Goal: Use online tool/utility: Utilize a website feature to perform a specific function

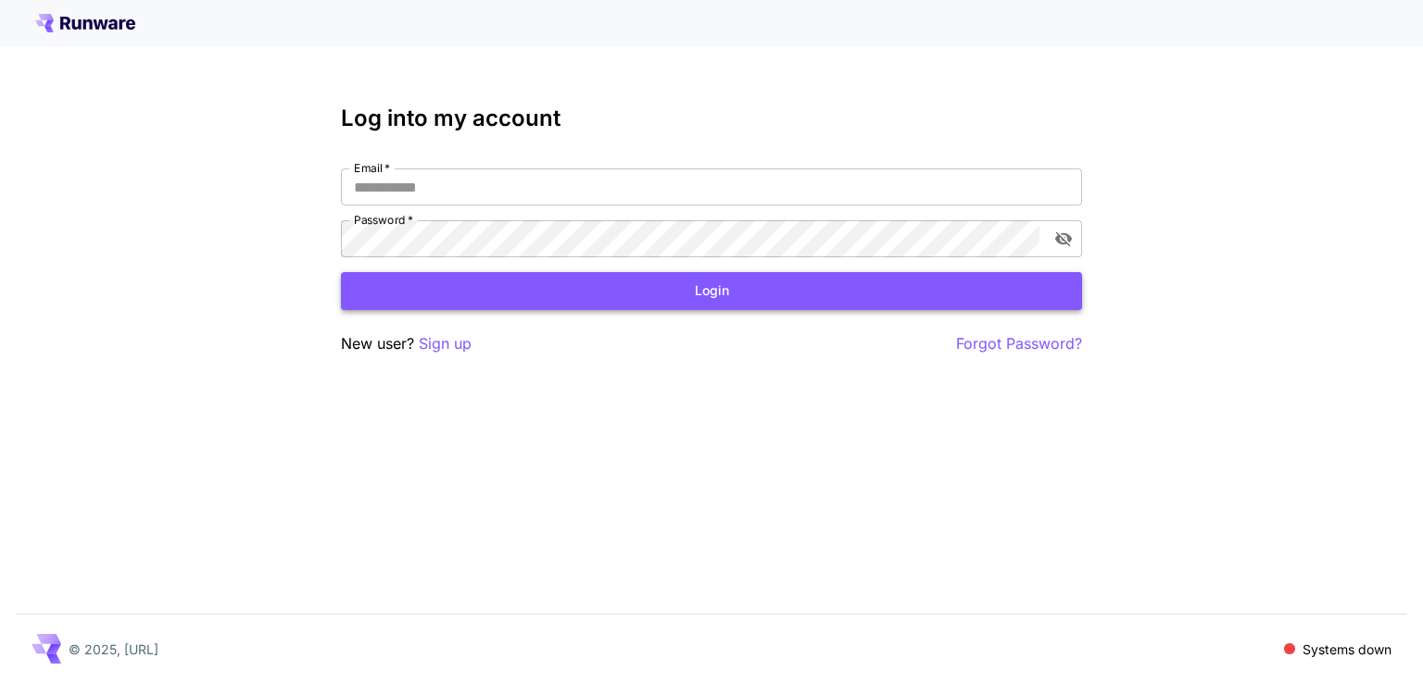
type input "**********"
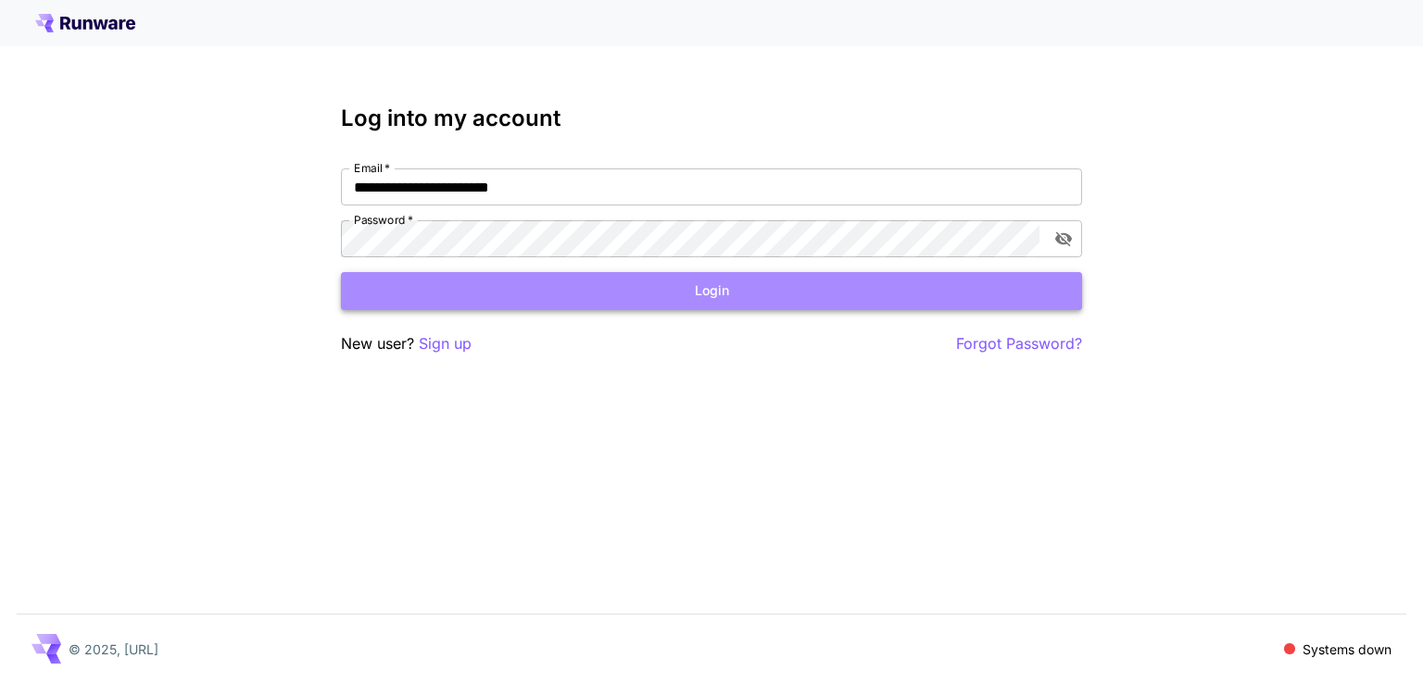
click at [945, 287] on button "Login" at bounding box center [711, 291] width 741 height 38
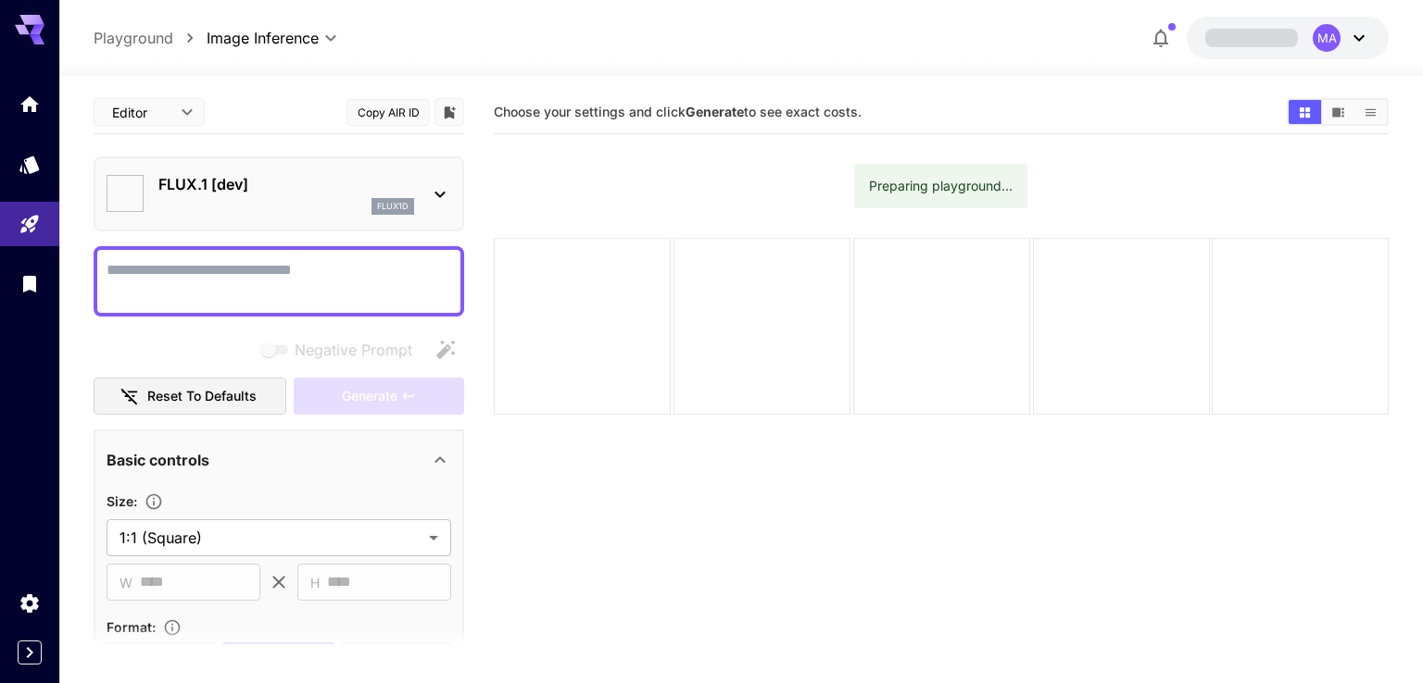
type input "**********"
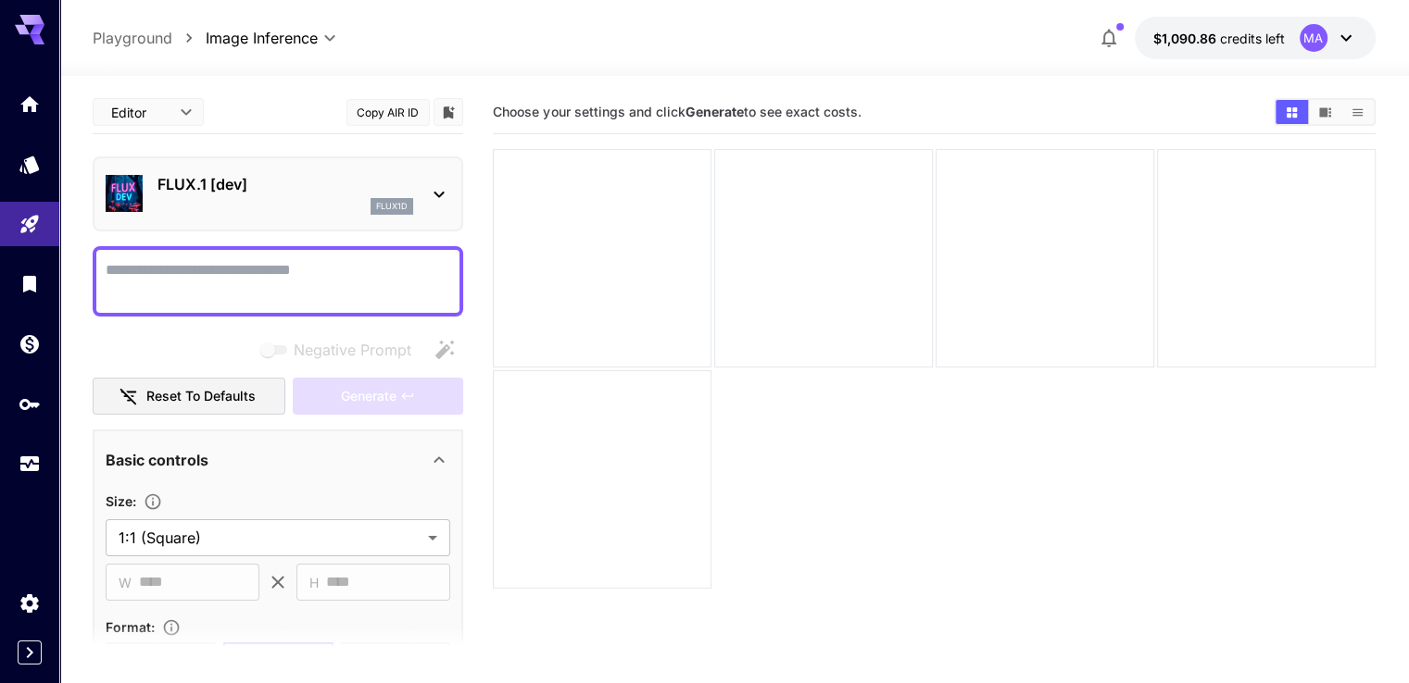
click at [336, 198] on div "flux1d" at bounding box center [285, 206] width 256 height 17
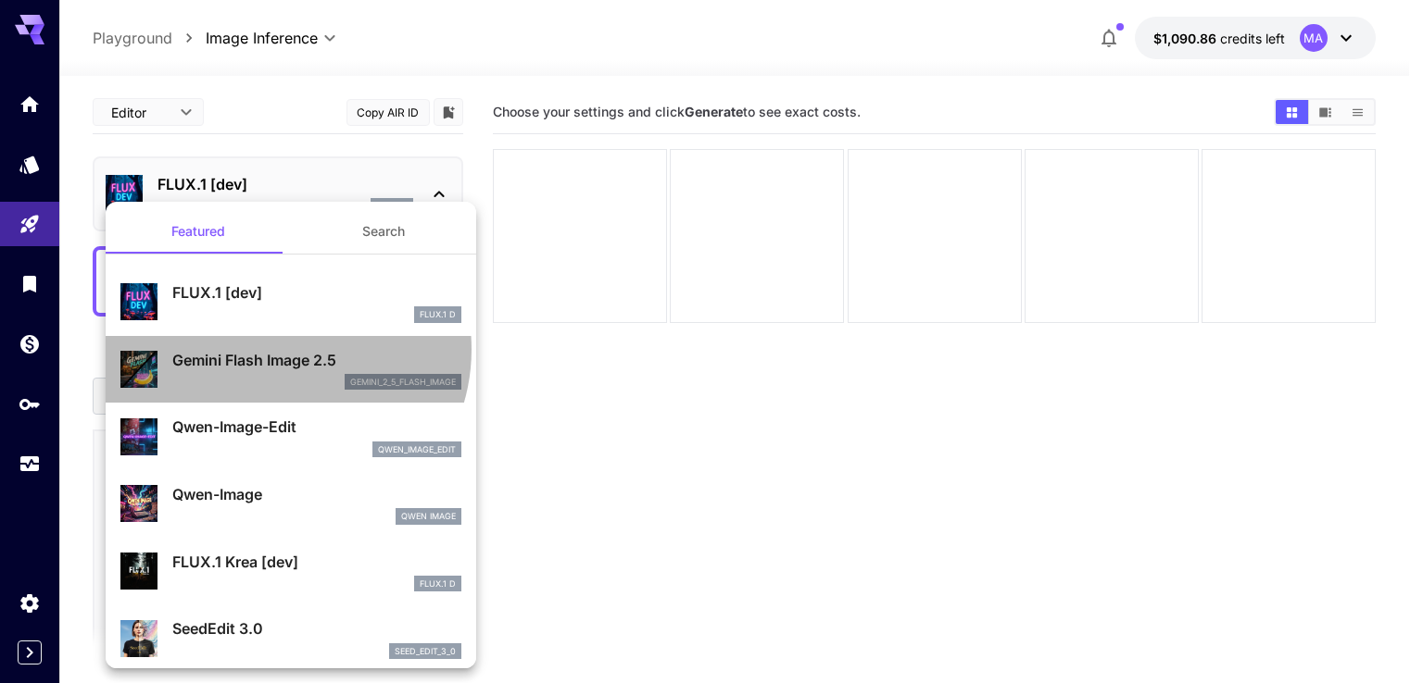
click at [279, 349] on p "Gemini Flash Image 2.5" at bounding box center [316, 360] width 289 height 22
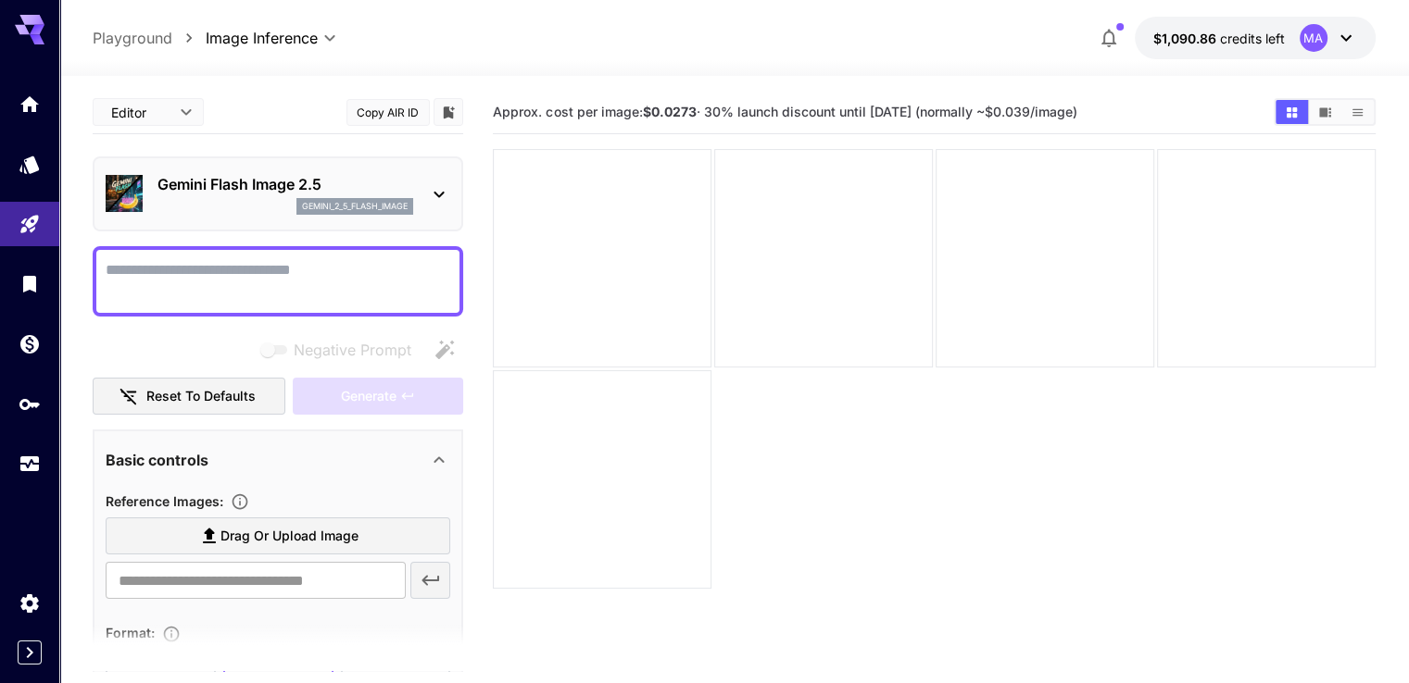
click at [183, 278] on textarea "Negative Prompt" at bounding box center [278, 281] width 345 height 44
click at [209, 278] on textarea "Negative Prompt" at bounding box center [278, 281] width 345 height 44
type textarea "*"
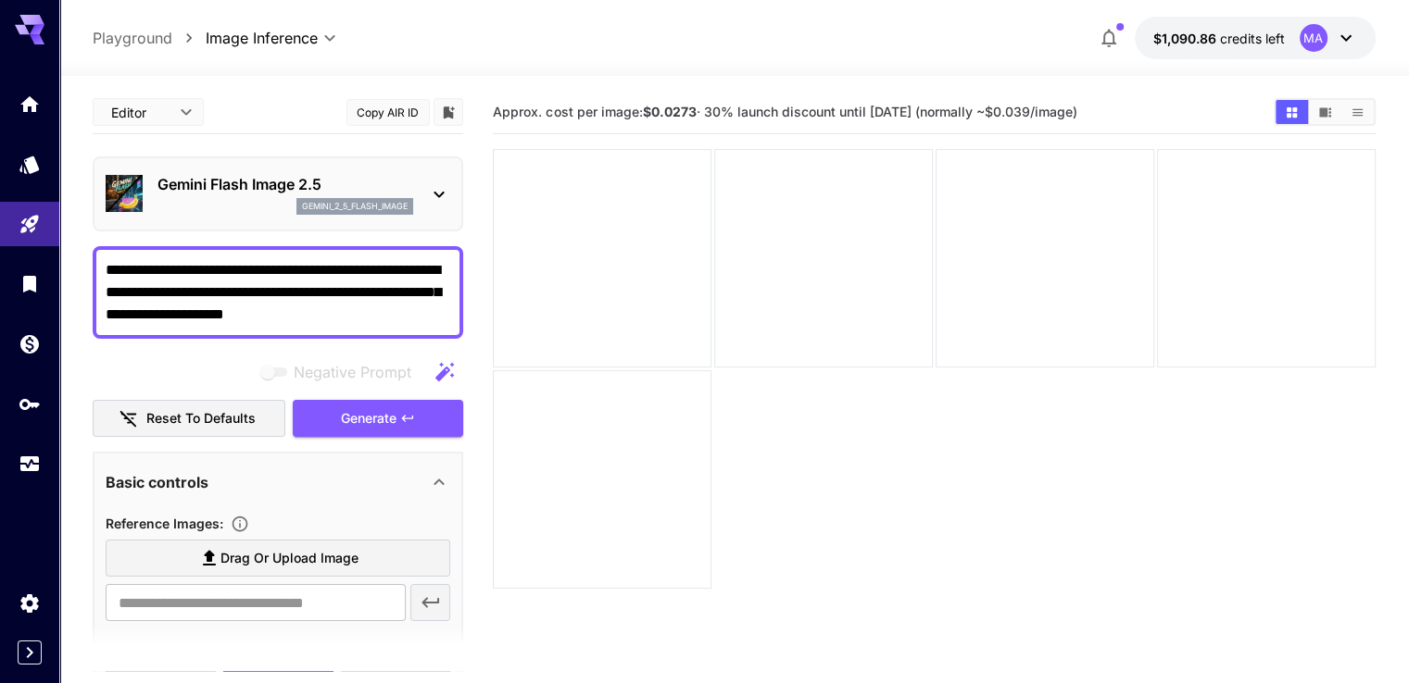
type textarea "**********"
click at [457, 360] on button "button" at bounding box center [444, 372] width 37 height 37
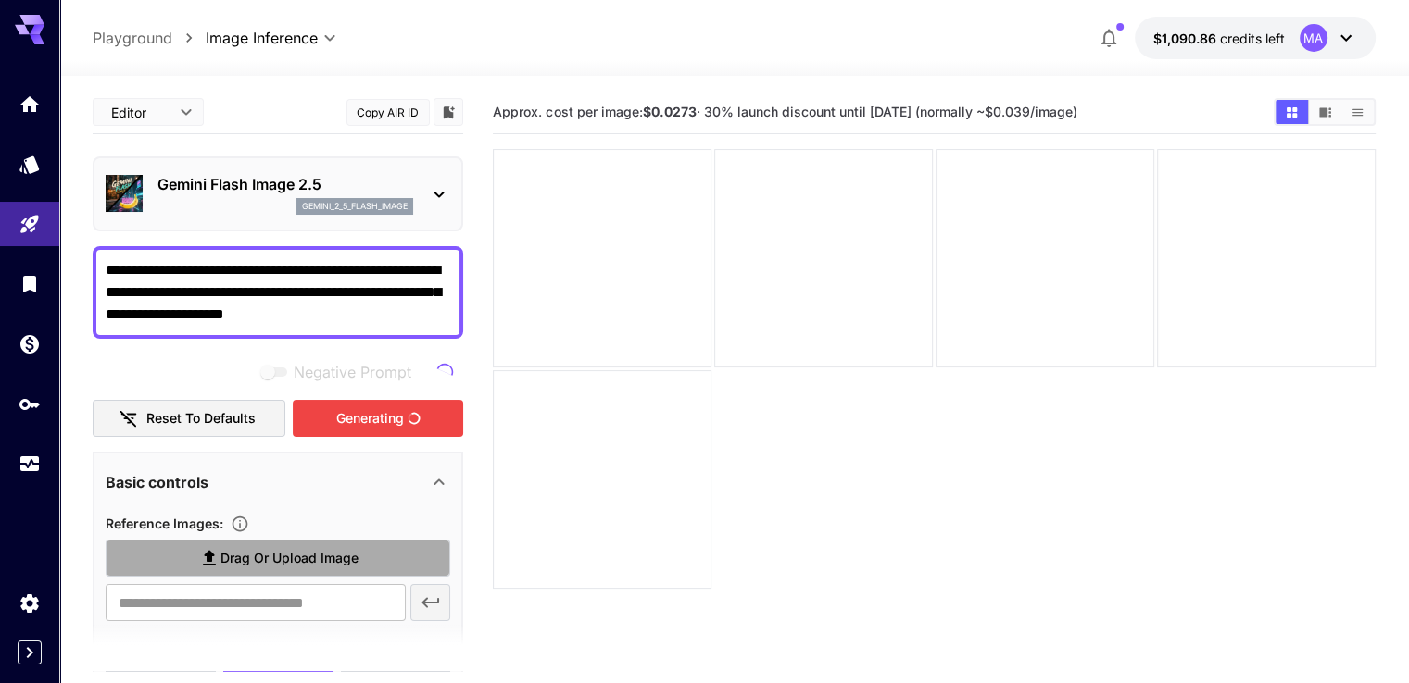
click at [239, 551] on span "Drag or upload image" at bounding box center [289, 558] width 138 height 23
click at [0, 0] on input "Drag or upload image" at bounding box center [0, 0] width 0 height 0
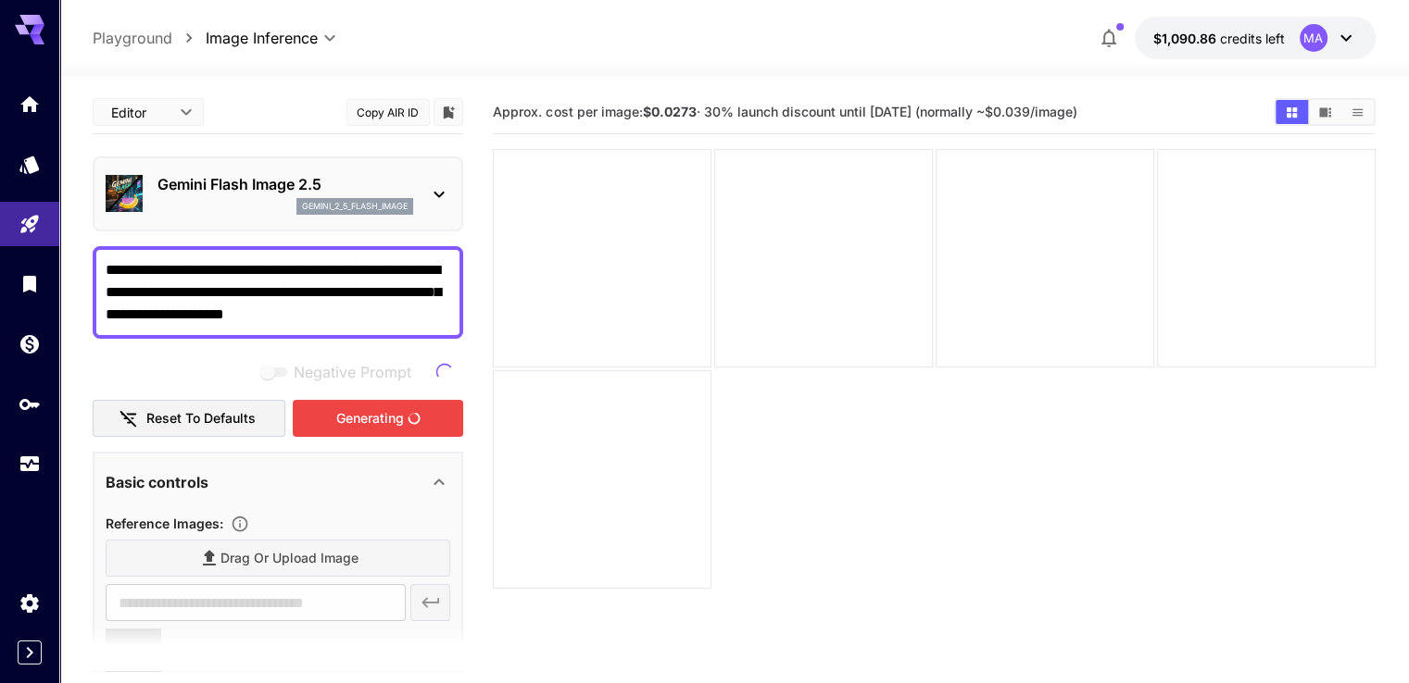
type input "**********"
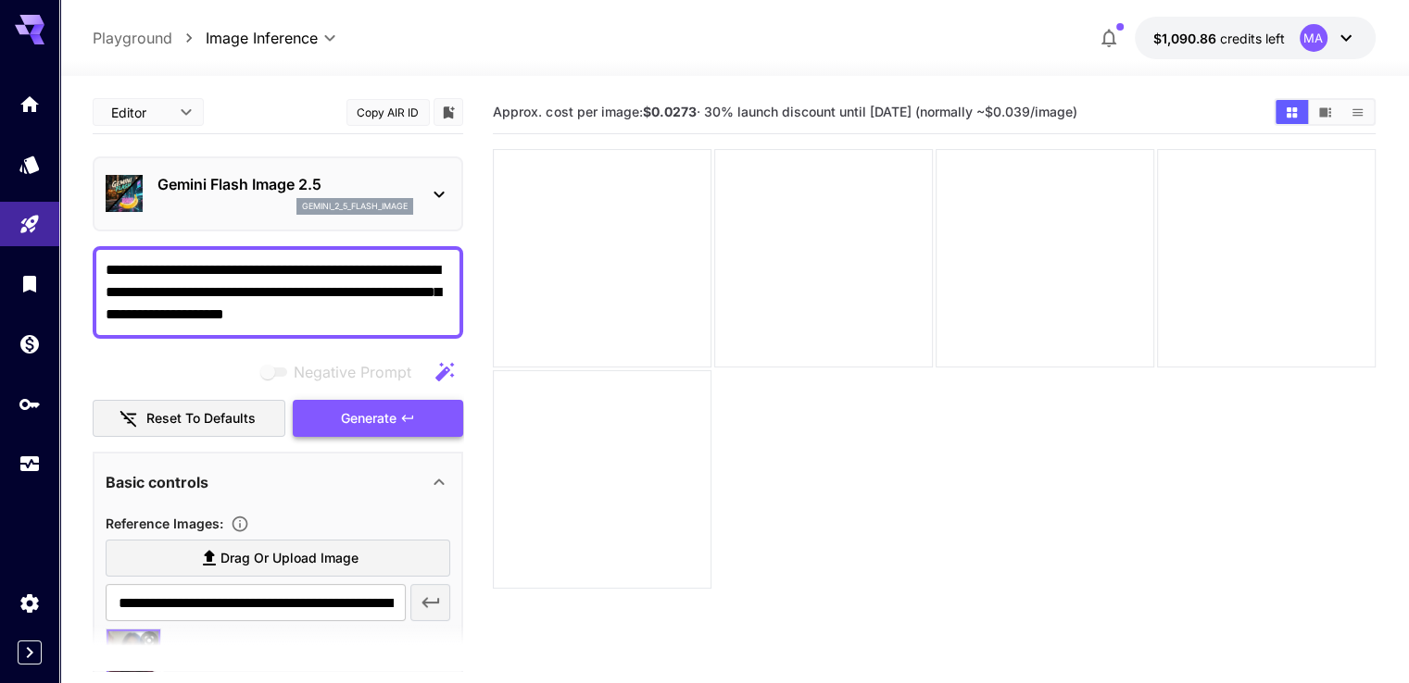
click at [404, 416] on icon "button" at bounding box center [407, 418] width 11 height 6
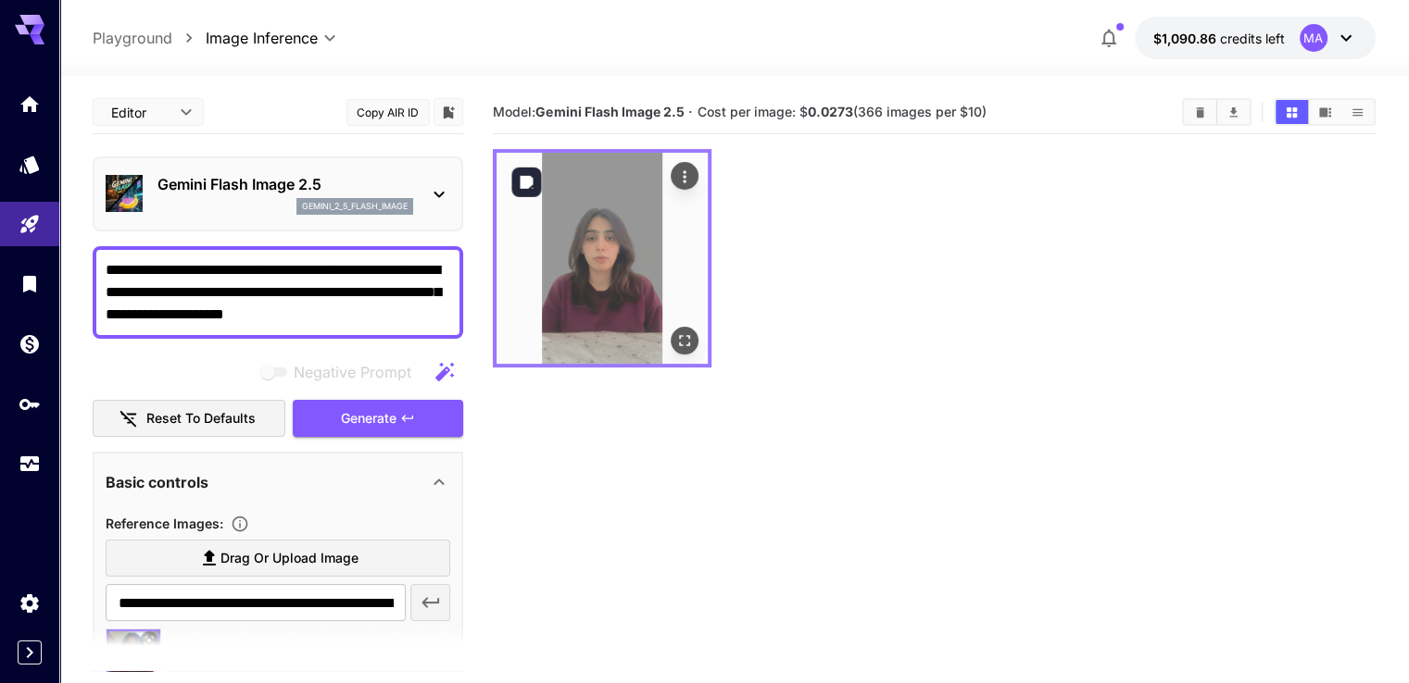
click at [619, 242] on img at bounding box center [601, 258] width 211 height 211
click at [671, 327] on div "Open in fullscreen" at bounding box center [685, 341] width 28 height 28
click at [675, 332] on icon "Open in fullscreen" at bounding box center [684, 341] width 19 height 19
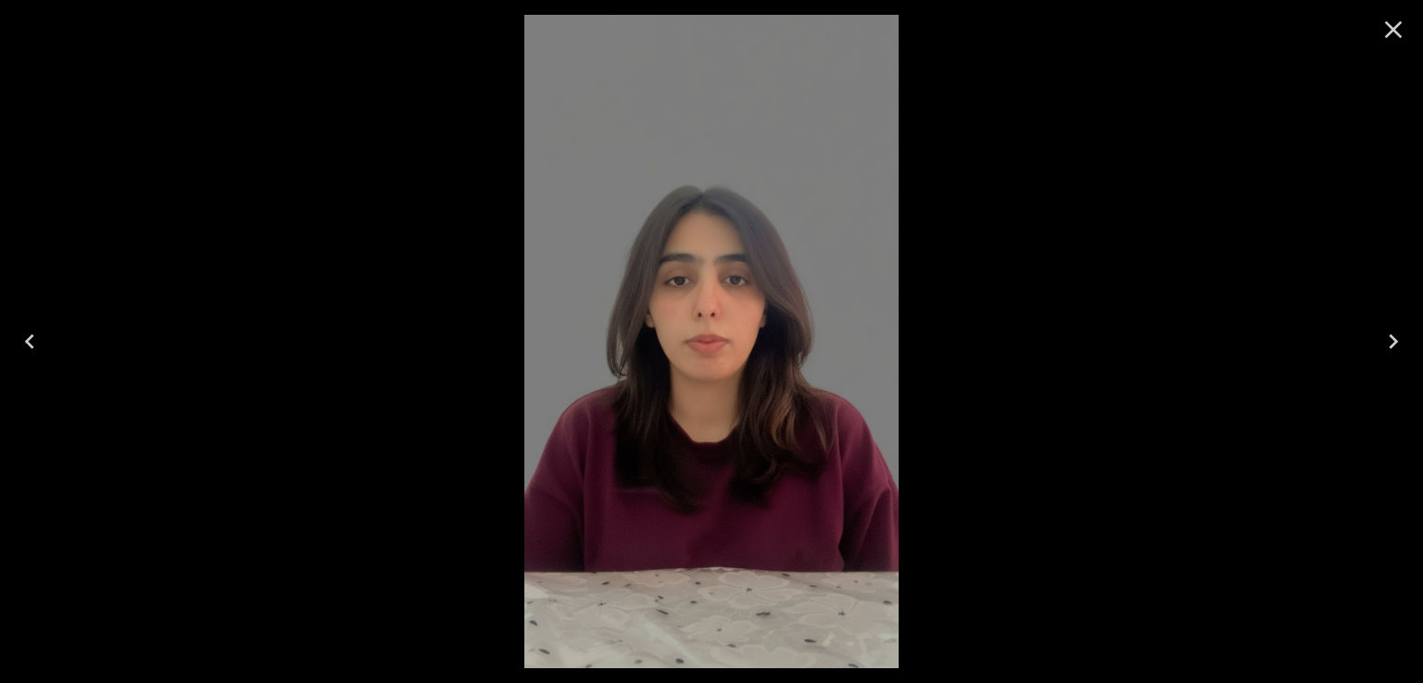
click at [1386, 28] on icon "Close" at bounding box center [1393, 30] width 30 height 30
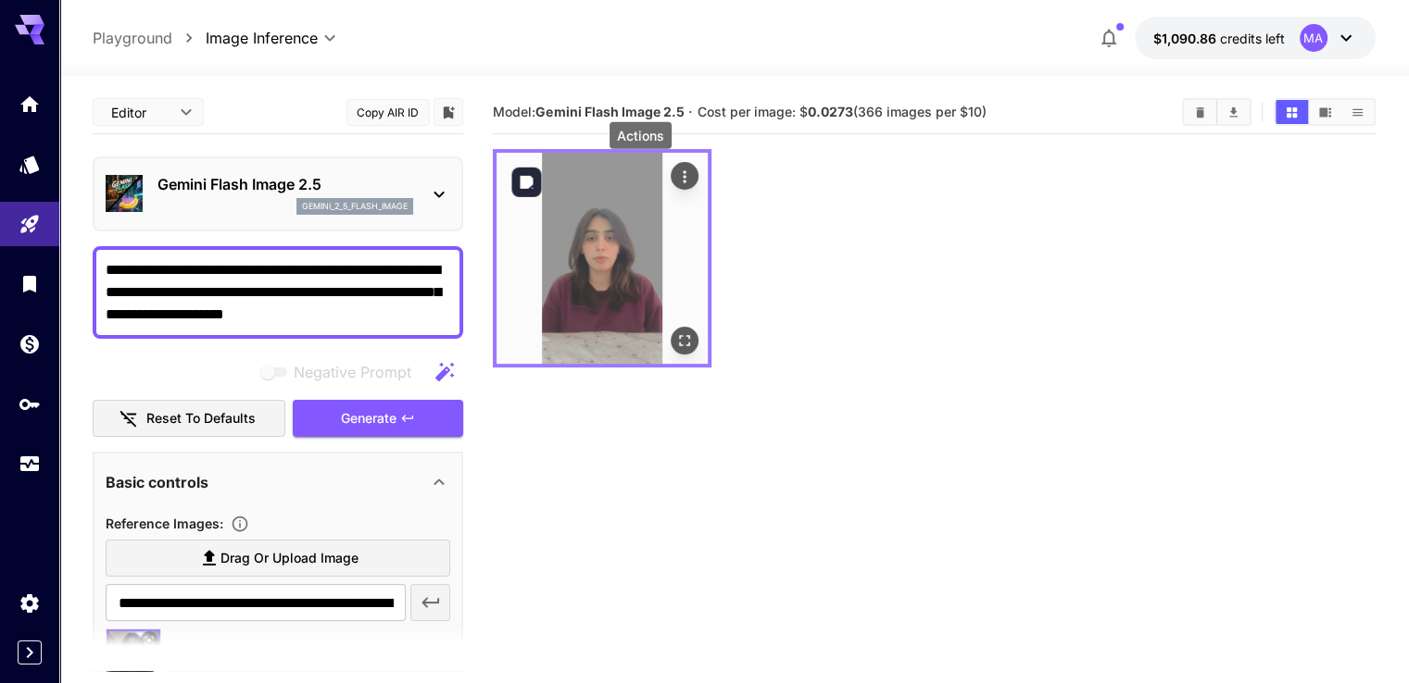
click at [671, 181] on button "Actions" at bounding box center [685, 176] width 28 height 28
click at [683, 176] on icon "Actions" at bounding box center [684, 176] width 3 height 12
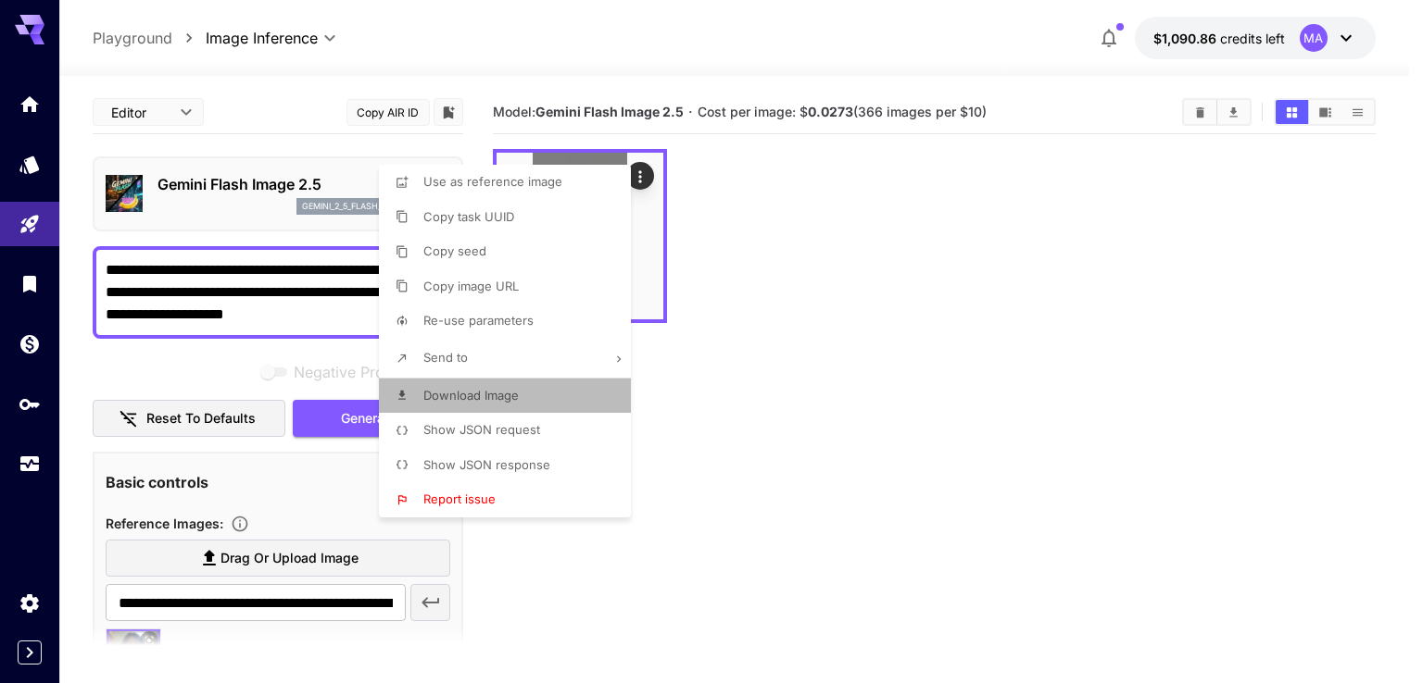
click at [493, 384] on li "Download Image" at bounding box center [510, 396] width 263 height 35
click at [728, 354] on div at bounding box center [711, 341] width 1423 height 683
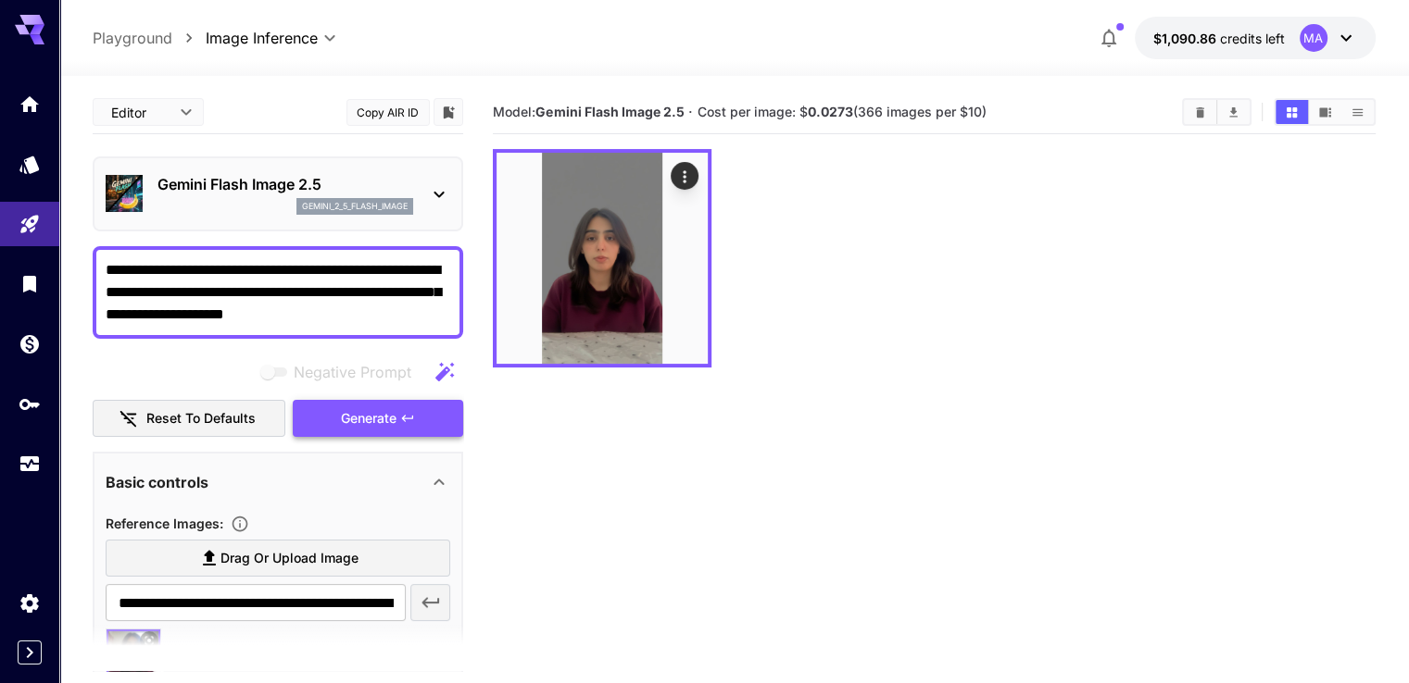
click at [426, 407] on button "Generate" at bounding box center [378, 419] width 170 height 38
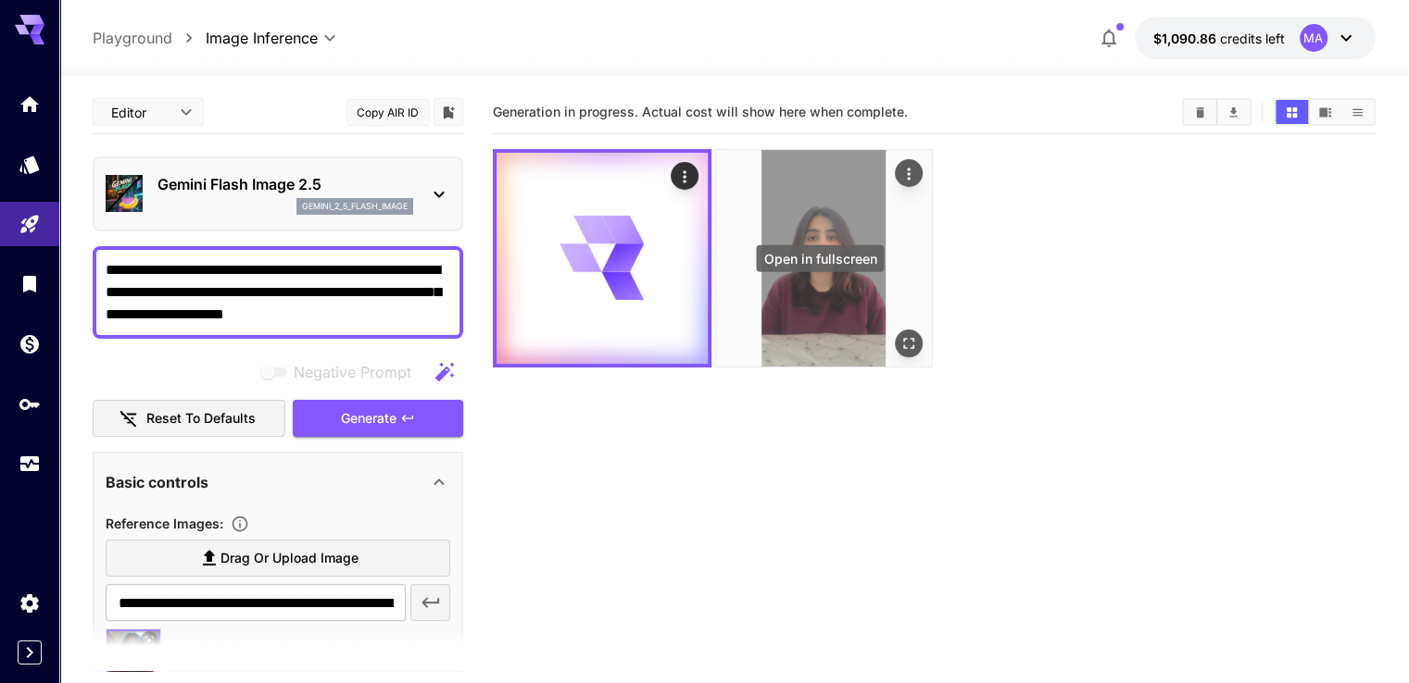
click at [899, 334] on icon "Open in fullscreen" at bounding box center [908, 343] width 19 height 19
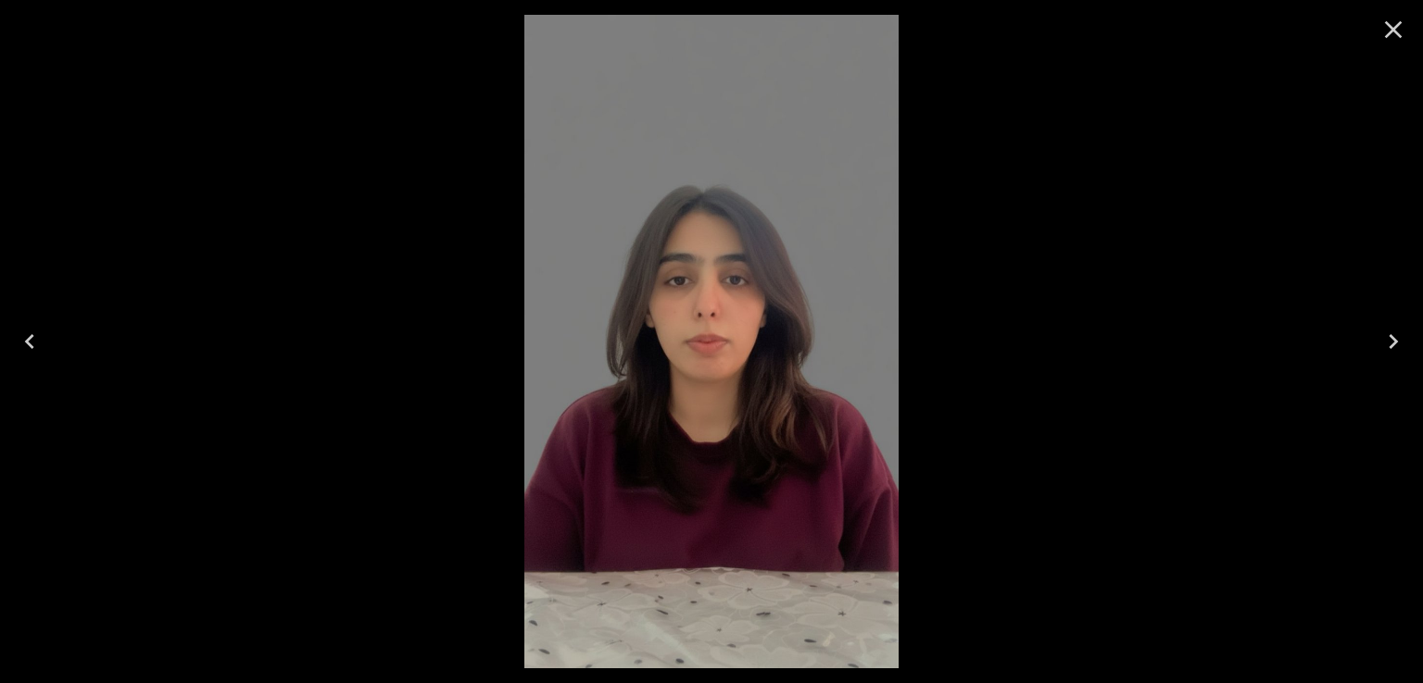
click at [1393, 44] on icon "Close" at bounding box center [1393, 30] width 30 height 30
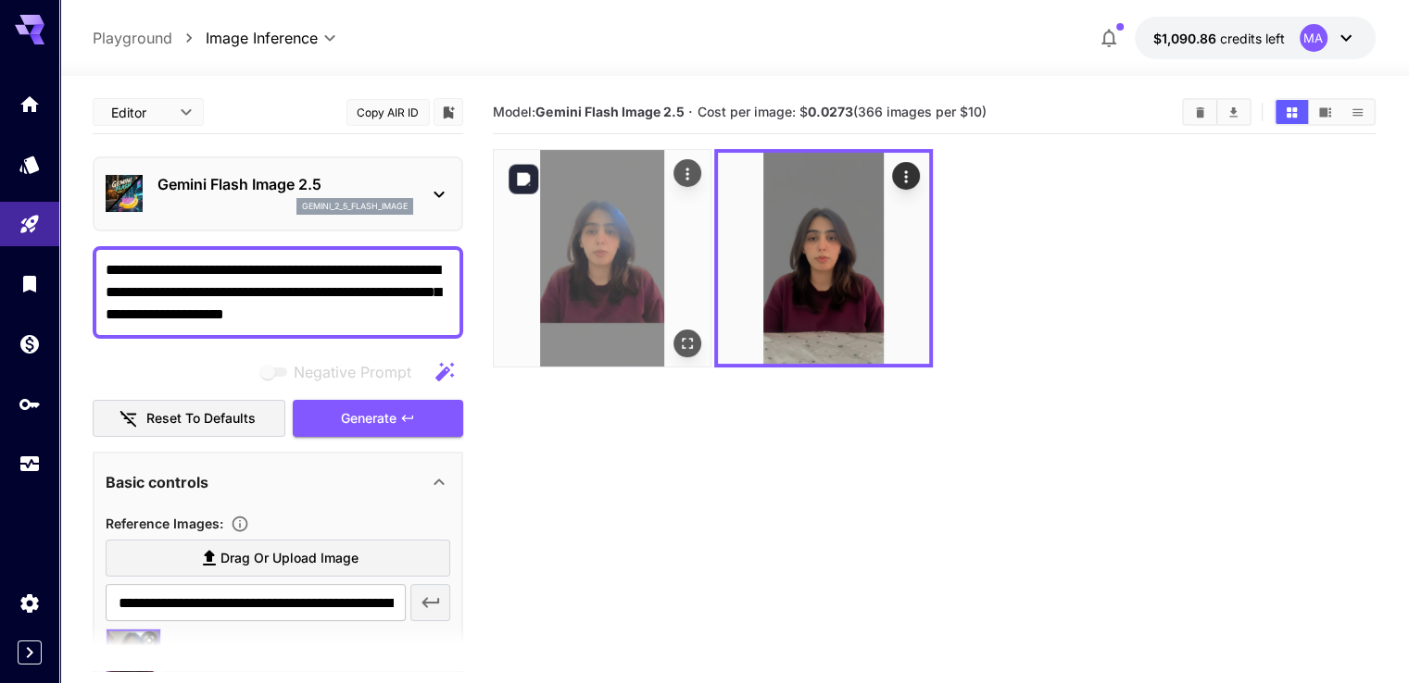
click at [622, 205] on img at bounding box center [602, 258] width 217 height 217
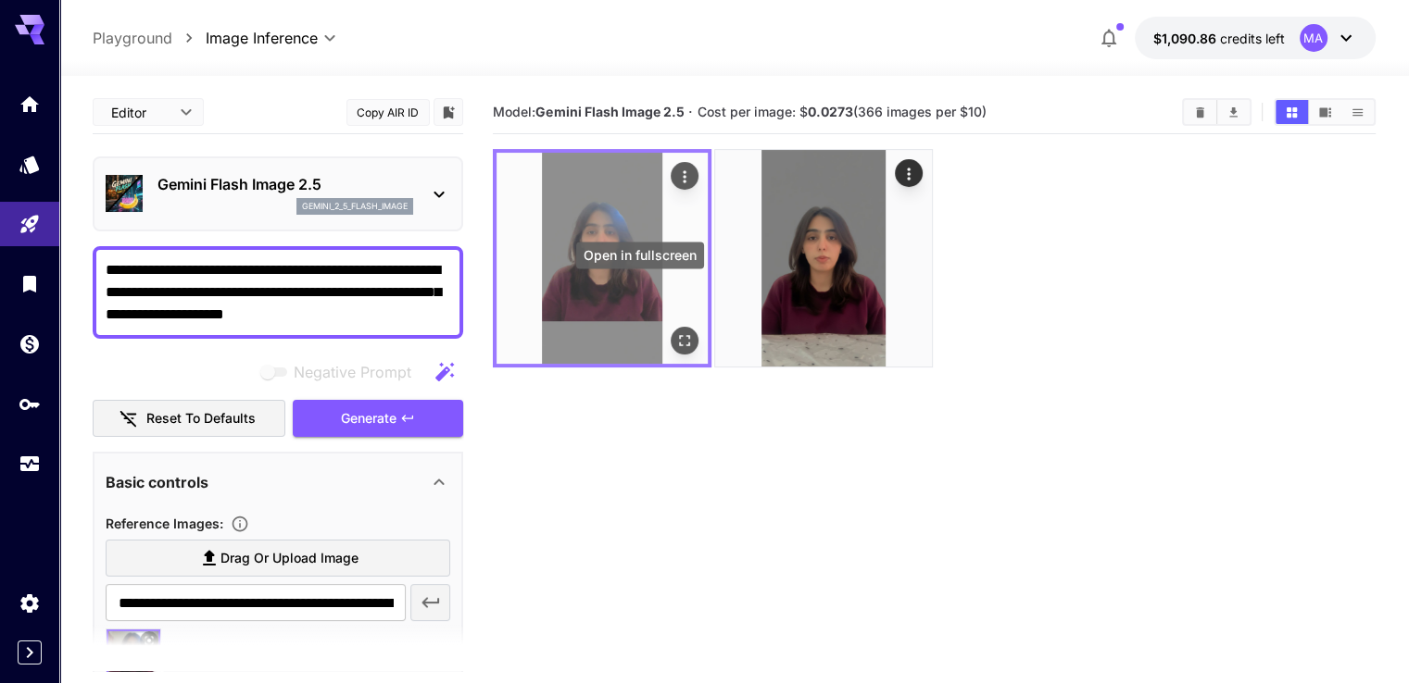
click at [675, 332] on icon "Open in fullscreen" at bounding box center [684, 341] width 19 height 19
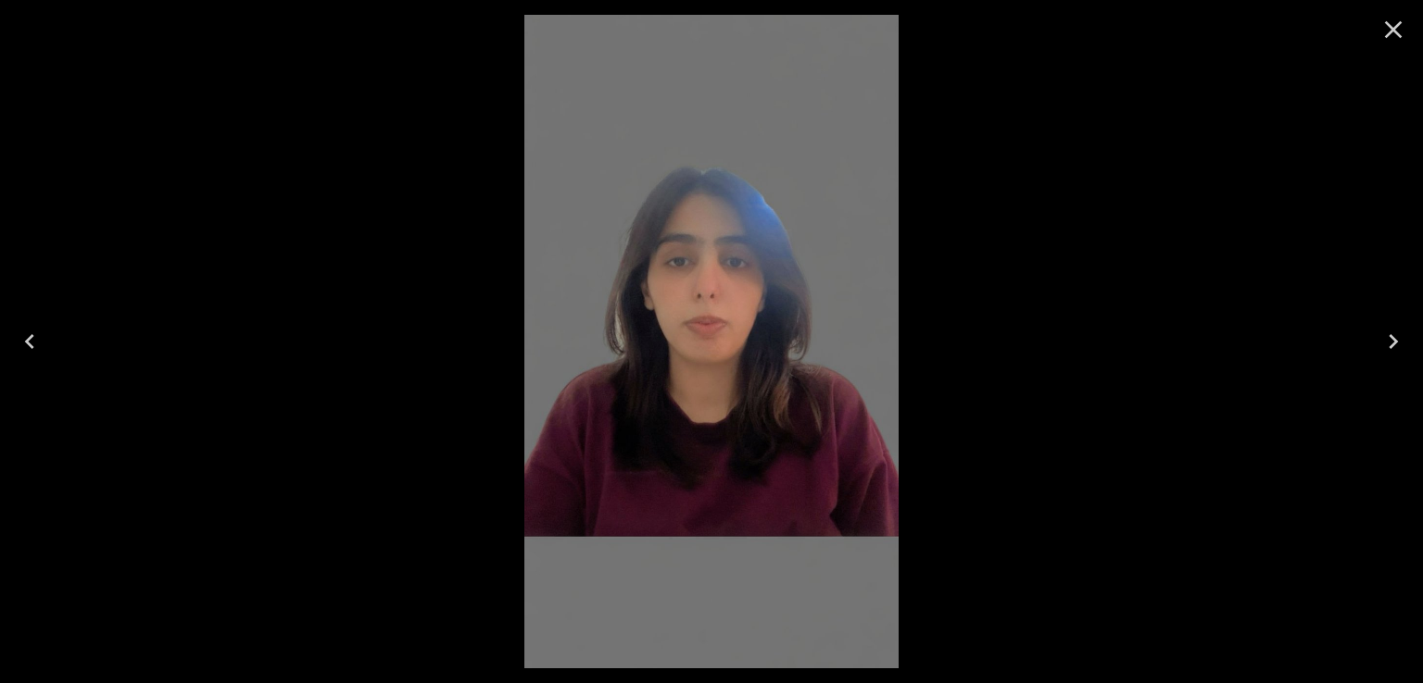
click at [1403, 49] on button "Close" at bounding box center [1393, 29] width 44 height 44
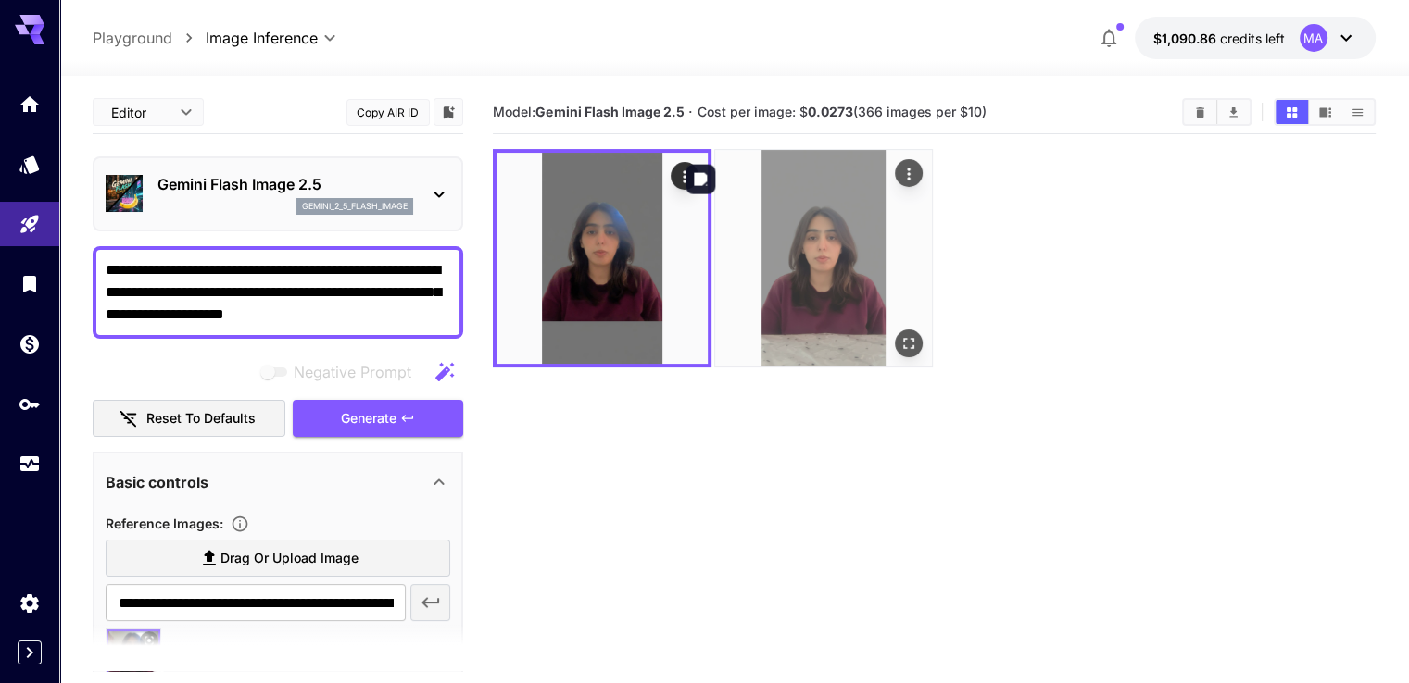
click at [774, 245] on img at bounding box center [823, 258] width 217 height 217
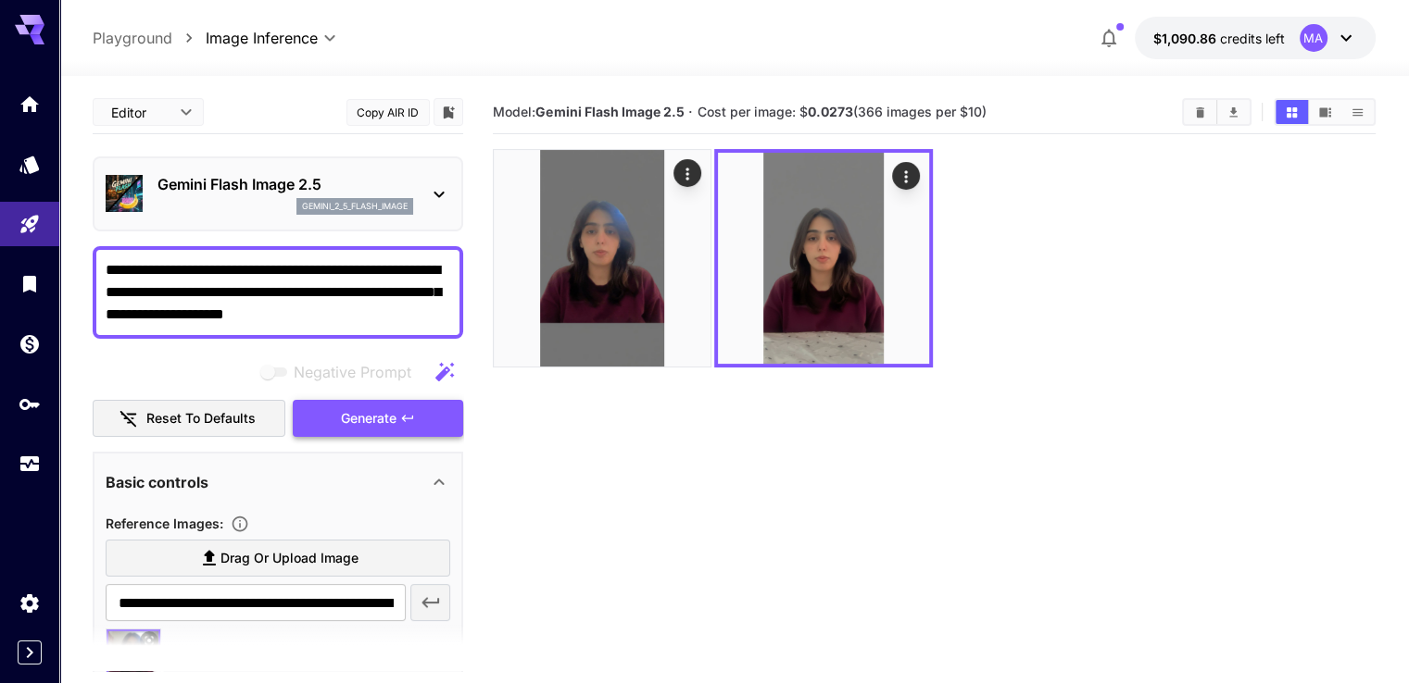
click at [443, 407] on button "Generate" at bounding box center [378, 419] width 170 height 38
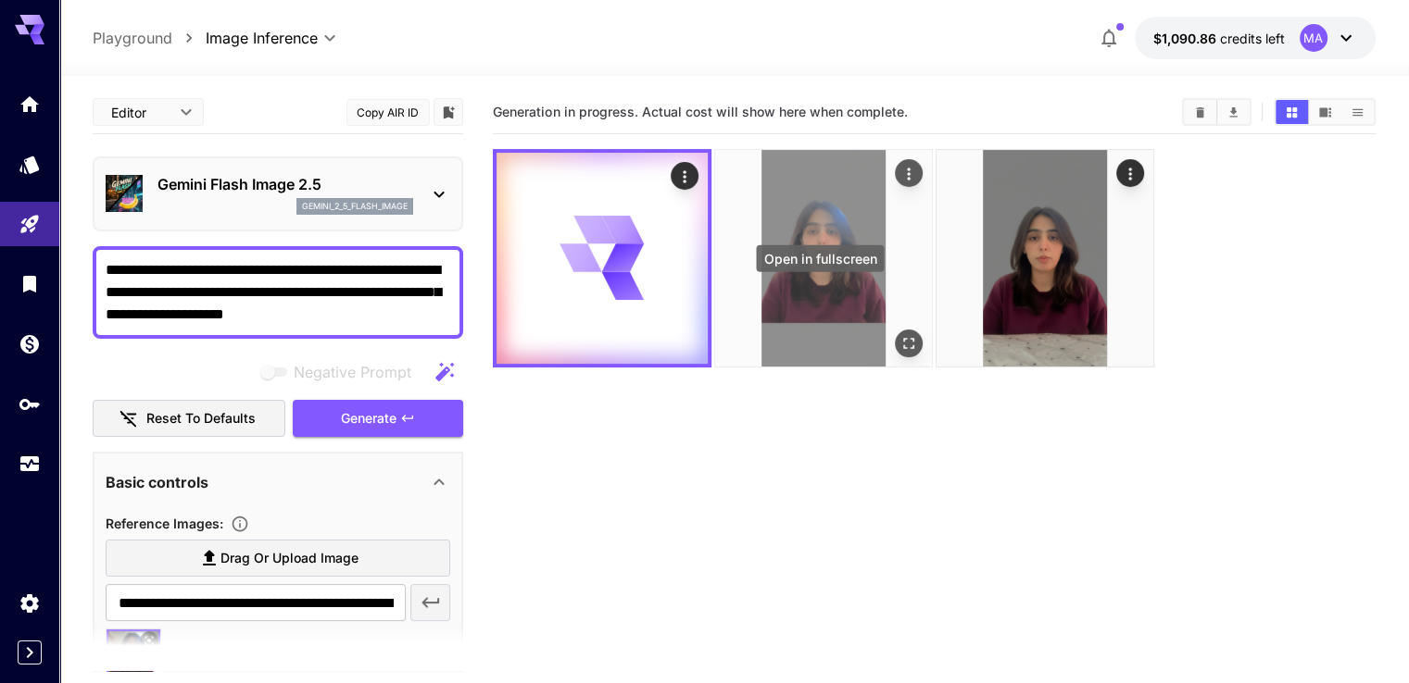
click at [895, 330] on button "Open in fullscreen" at bounding box center [909, 344] width 28 height 28
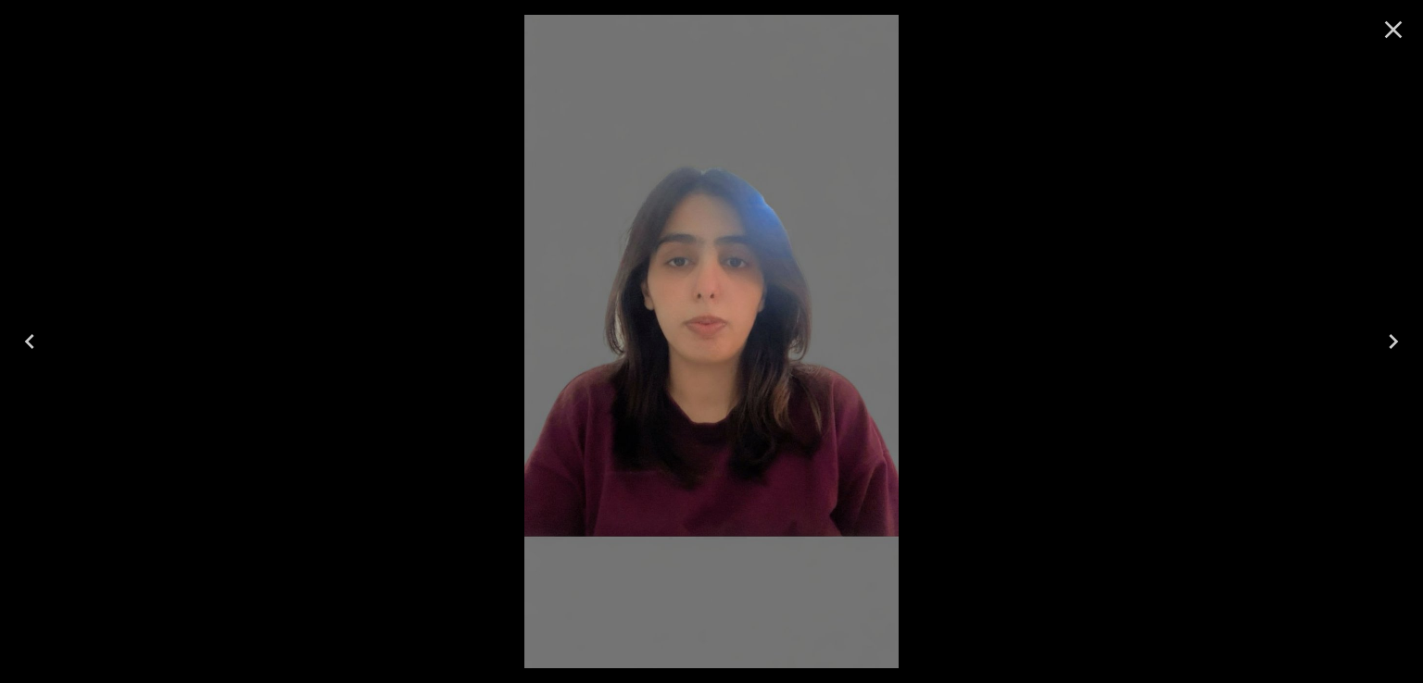
click at [1383, 358] on button "Next" at bounding box center [1392, 342] width 59 height 74
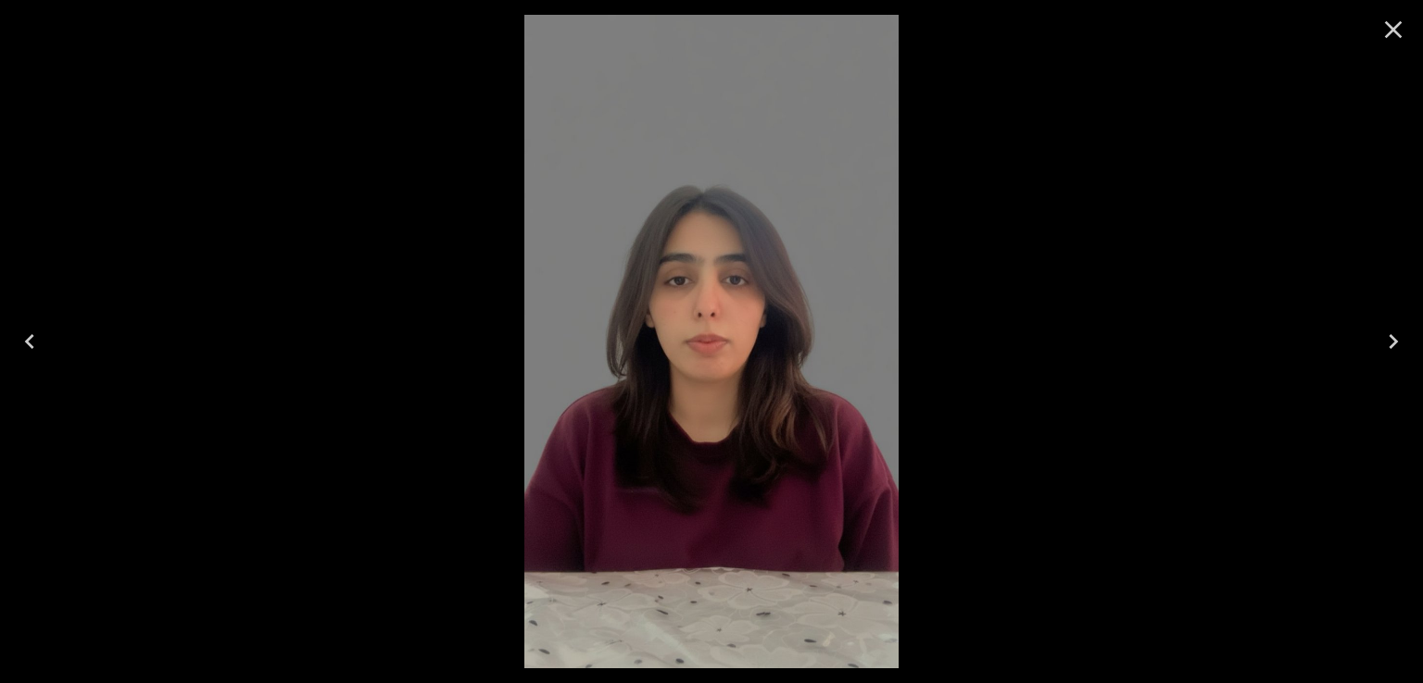
click at [26, 342] on icon "Previous" at bounding box center [29, 341] width 9 height 15
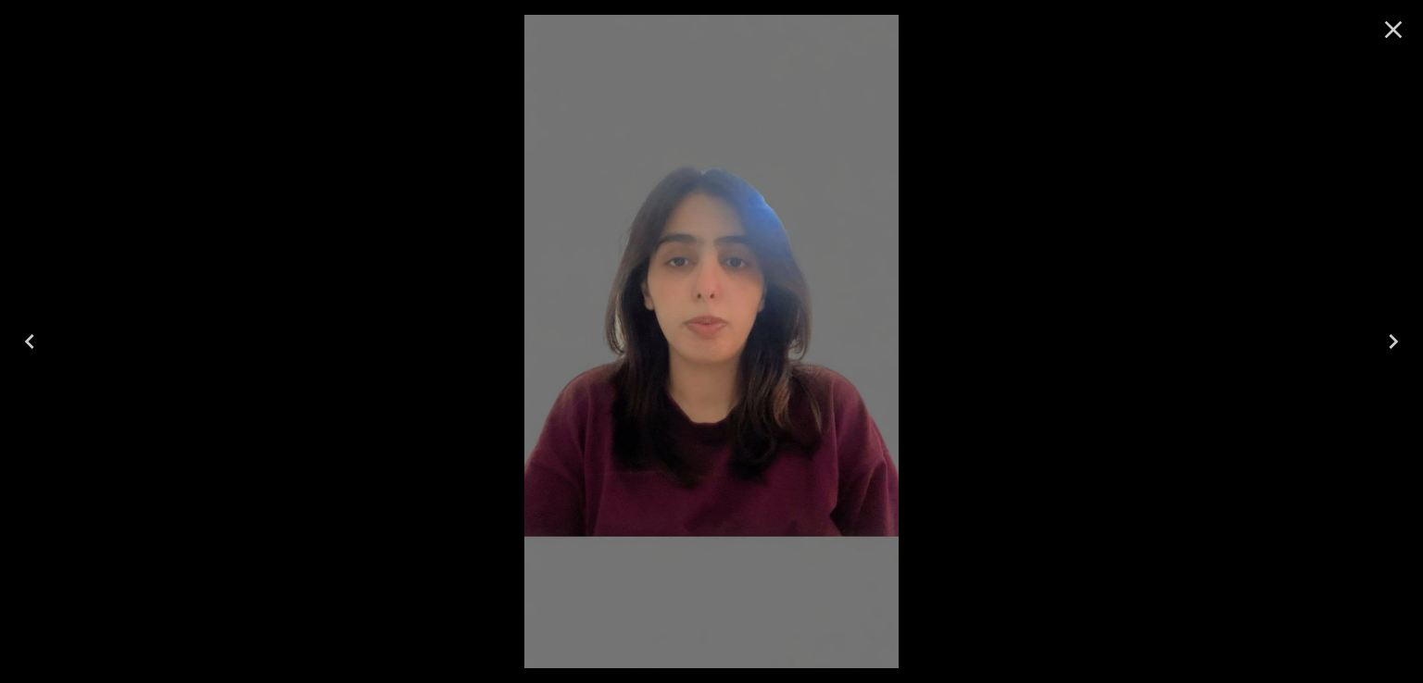
click at [26, 342] on icon "Previous" at bounding box center [29, 341] width 9 height 15
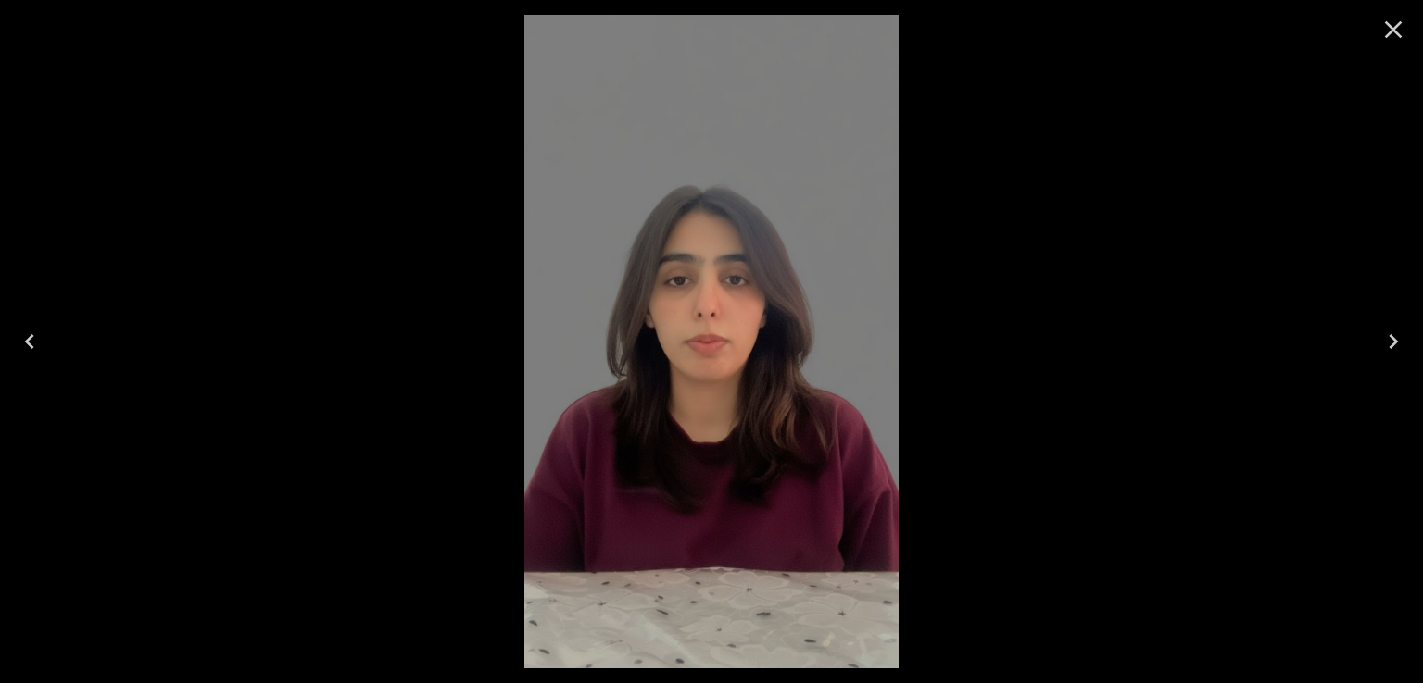
click at [1381, 26] on icon "Close" at bounding box center [1393, 30] width 30 height 30
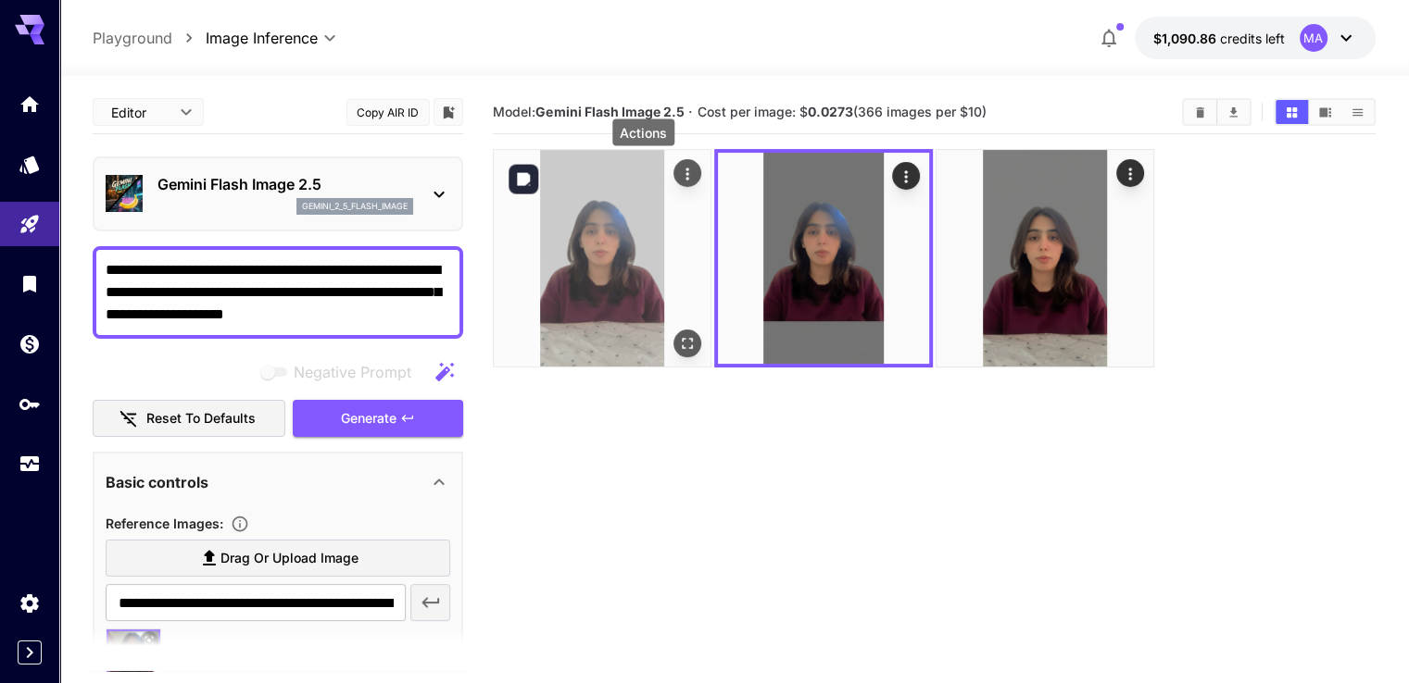
click at [673, 175] on button "Actions" at bounding box center [687, 173] width 28 height 28
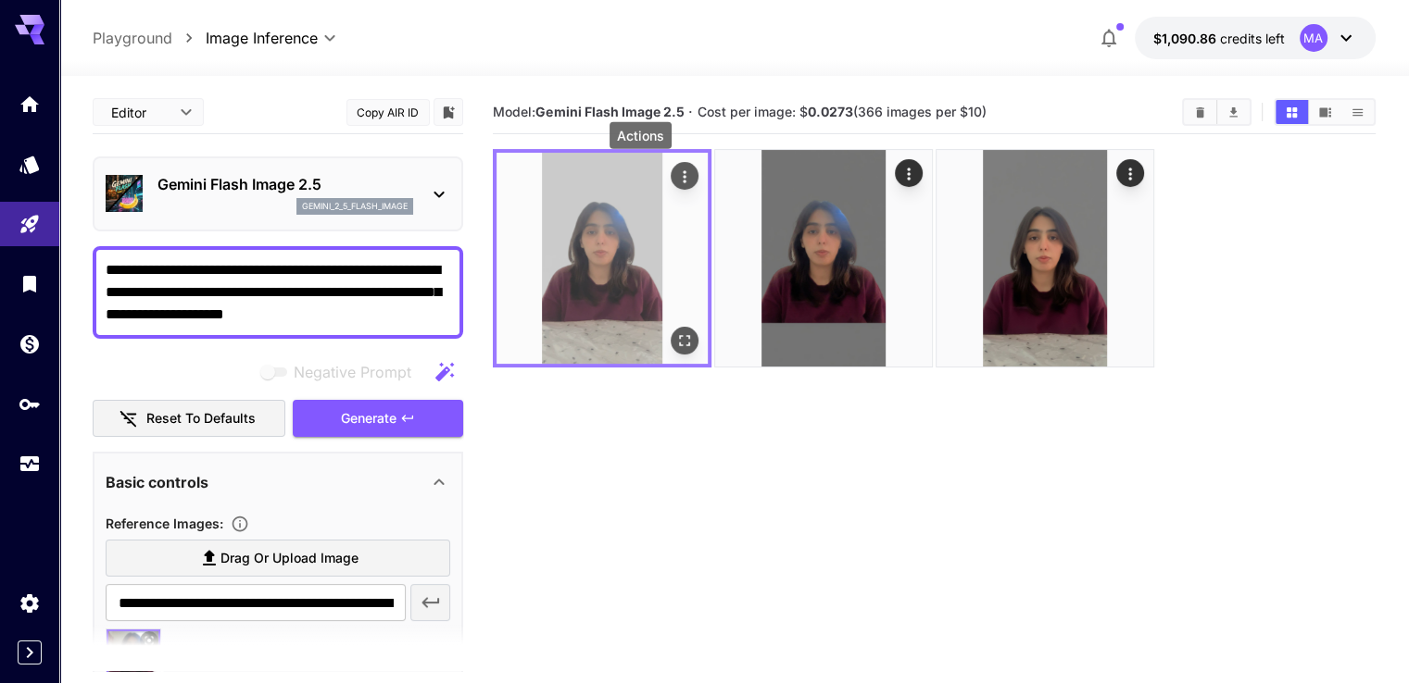
click at [675, 169] on icon "Actions" at bounding box center [684, 177] width 19 height 19
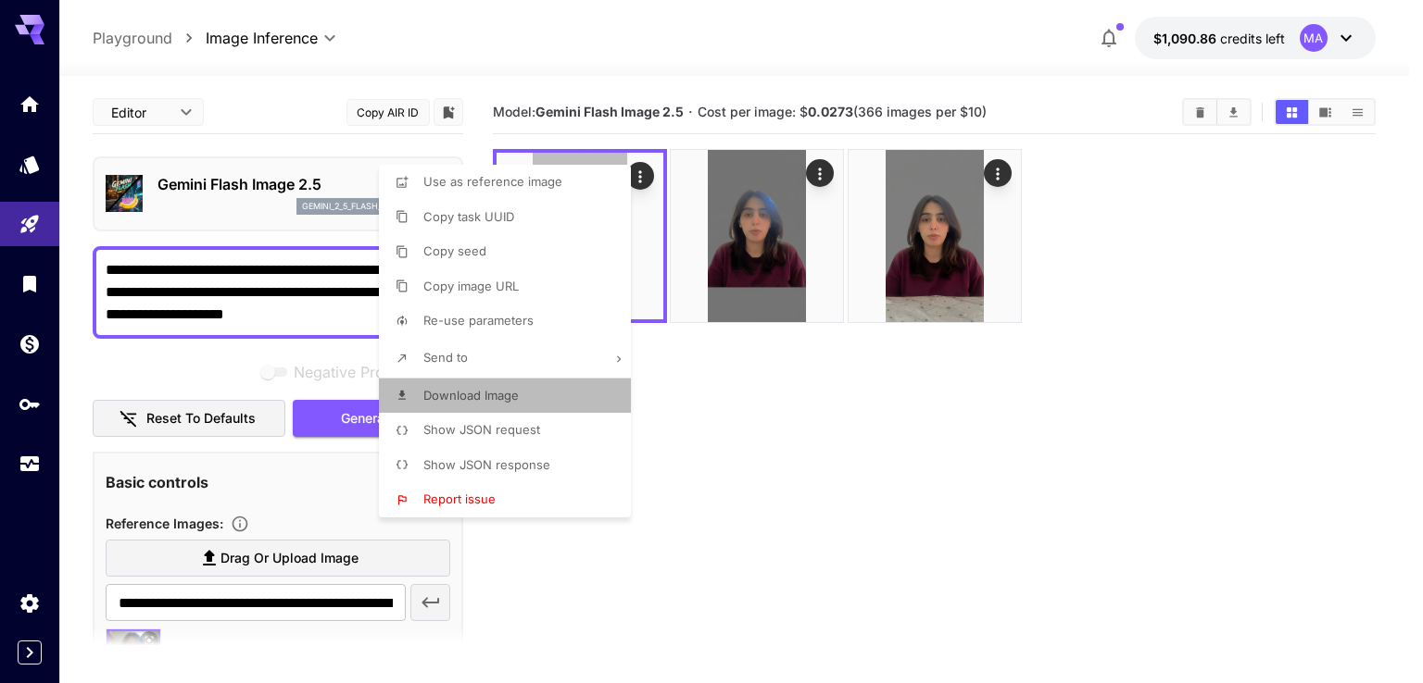
click at [517, 396] on span "Download Image" at bounding box center [470, 395] width 95 height 15
click at [1289, 299] on div at bounding box center [711, 341] width 1423 height 683
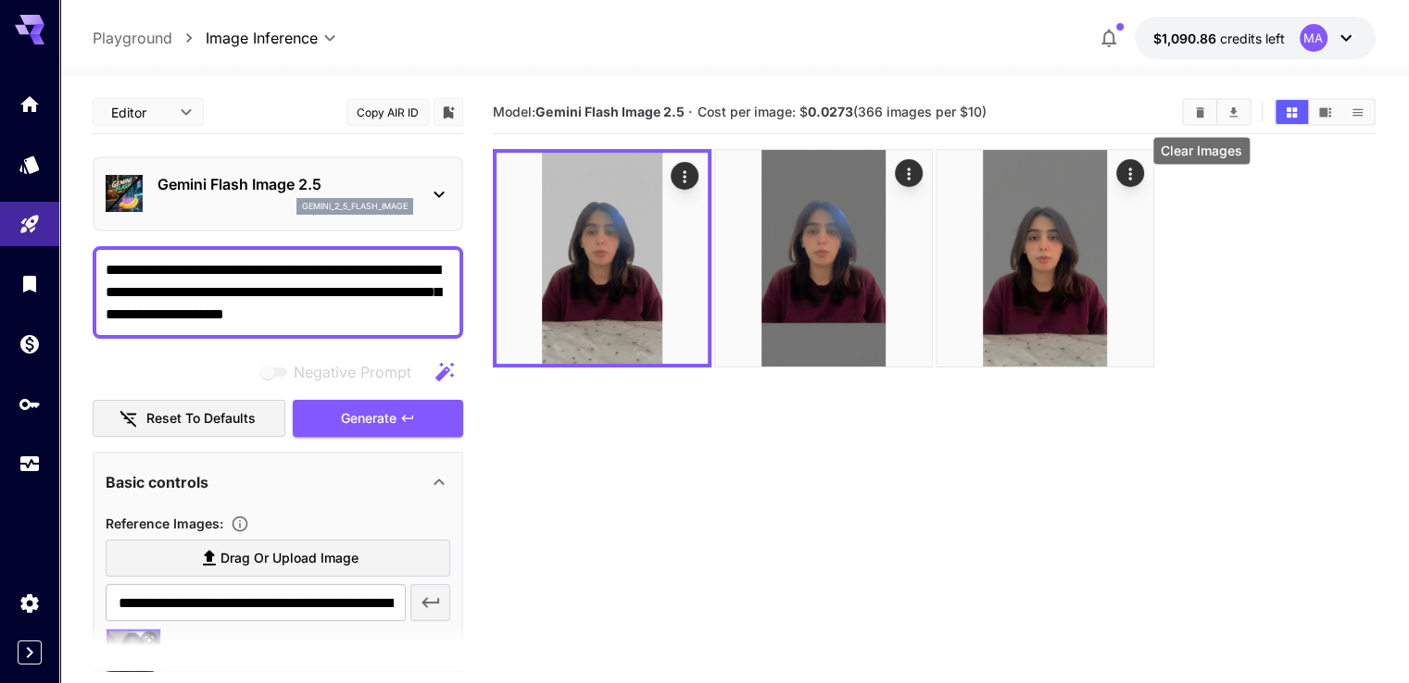
click at [1197, 121] on button "Clear Images" at bounding box center [1200, 112] width 32 height 24
